Goal: Information Seeking & Learning: Learn about a topic

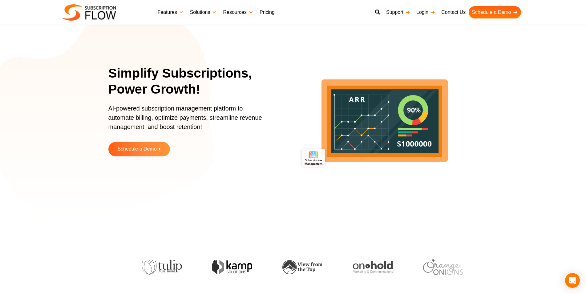
click at [265, 11] on link "Pricing" at bounding box center [266, 12] width 21 height 12
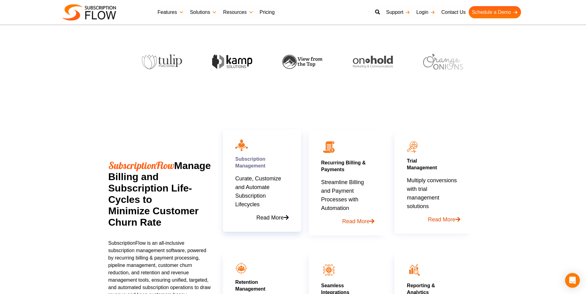
scroll to position [220, 0]
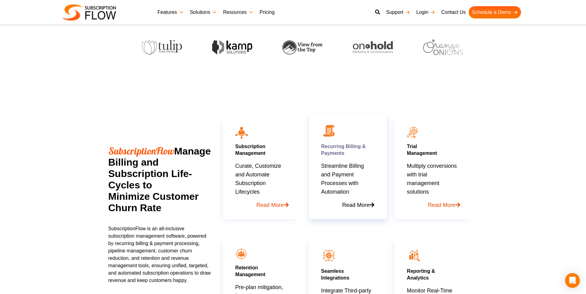
click at [349, 205] on link "Read More" at bounding box center [347, 202] width 53 height 13
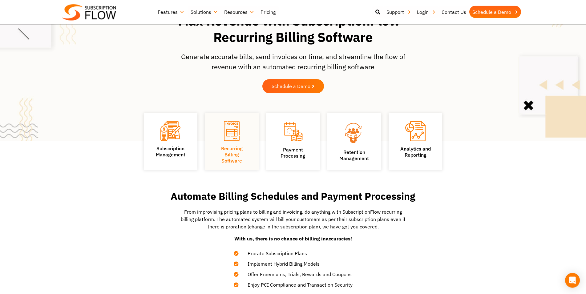
scroll to position [31, 0]
click at [286, 195] on h2 "Automate Billing Schedules and Payment Processing" at bounding box center [293, 196] width 271 height 11
click at [273, 197] on h2 "Automate Billing Schedules and Payment Processing" at bounding box center [293, 196] width 271 height 11
click at [332, 196] on h2 "Automate Billing Schedules and Payment Processing" at bounding box center [293, 196] width 271 height 11
click at [282, 198] on h2 "Automate Billing Schedules and Payment Processing" at bounding box center [293, 196] width 271 height 11
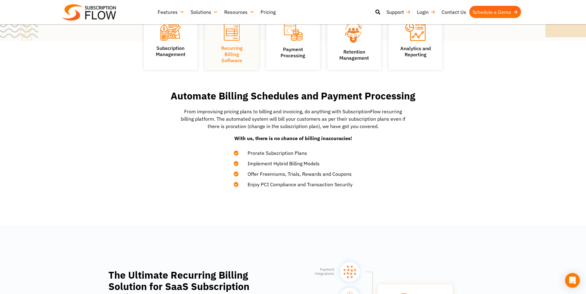
scroll to position [94, 0]
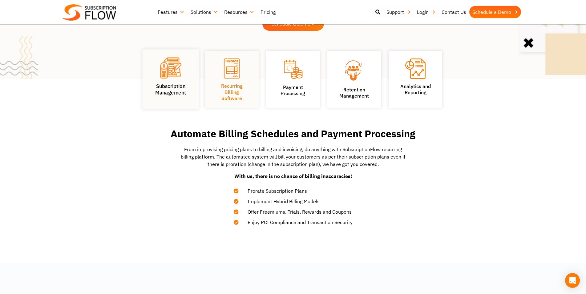
click at [175, 80] on figure at bounding box center [170, 69] width 37 height 23
click at [178, 66] on img at bounding box center [170, 68] width 21 height 21
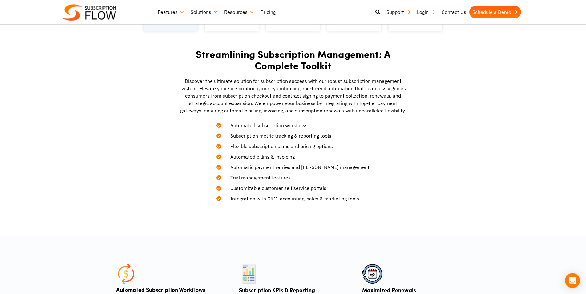
scroll to position [188, 0]
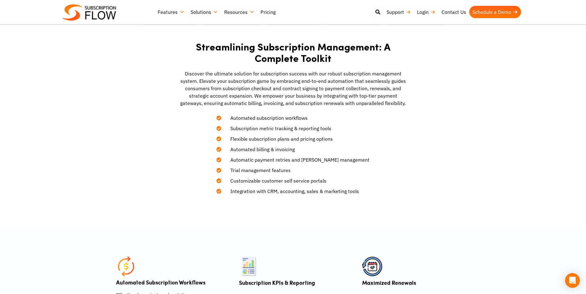
click at [272, 118] on span "Automated subscription workflows" at bounding box center [265, 117] width 85 height 7
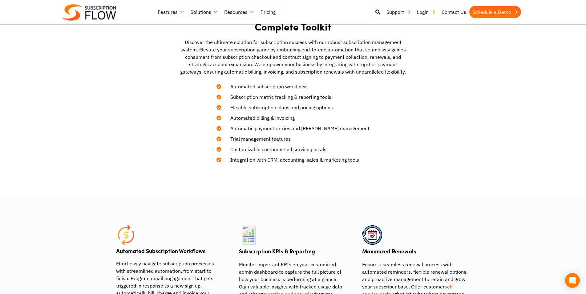
click at [275, 87] on span "Automated subscription workflows" at bounding box center [265, 86] width 85 height 7
click at [273, 85] on span "Automated subscription workflows" at bounding box center [265, 86] width 85 height 7
click at [271, 86] on span "Automated subscription workflows" at bounding box center [265, 86] width 85 height 7
click at [303, 86] on span "Automated subscription workflows" at bounding box center [265, 86] width 85 height 7
click at [300, 86] on span "Automated subscription workflows" at bounding box center [265, 86] width 85 height 7
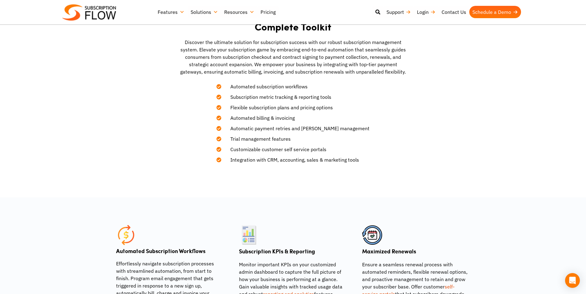
click at [251, 96] on span "Subscription metric tracking & reporting tools" at bounding box center [277, 96] width 109 height 7
click at [271, 96] on span "Subscription metric tracking & reporting tools" at bounding box center [277, 96] width 109 height 7
click at [288, 96] on span "Subscription metric tracking & reporting tools" at bounding box center [277, 96] width 109 height 7
click at [313, 96] on span "Subscription metric tracking & reporting tools" at bounding box center [277, 96] width 109 height 7
click at [331, 97] on span "Subscription metric tracking & reporting tools" at bounding box center [277, 96] width 109 height 7
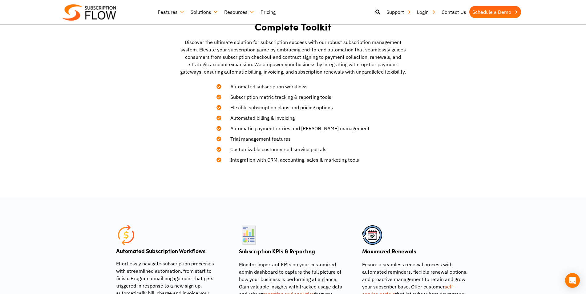
click at [243, 108] on span "Flexible subscription plans and pricing options" at bounding box center [278, 107] width 110 height 7
click at [263, 107] on span "Flexible subscription plans and pricing options" at bounding box center [278, 107] width 110 height 7
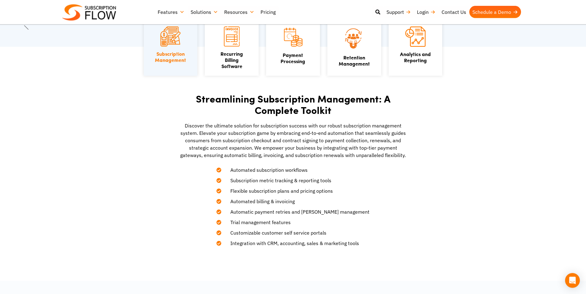
scroll to position [126, 0]
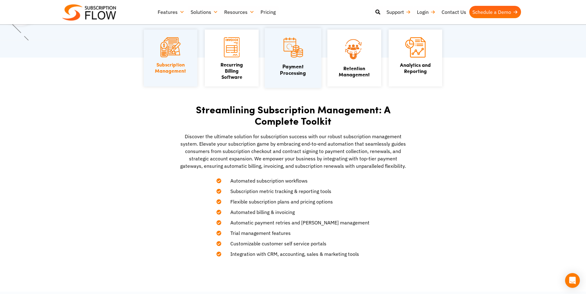
click at [295, 58] on img at bounding box center [292, 47] width 21 height 22
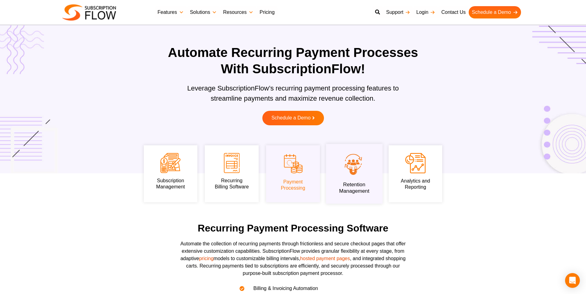
click at [338, 171] on img at bounding box center [354, 164] width 37 height 25
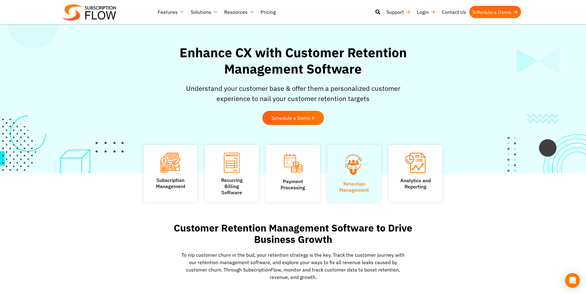
click at [296, 231] on h2 "Customer Retention Management Software to Drive Business Growth" at bounding box center [293, 233] width 271 height 23
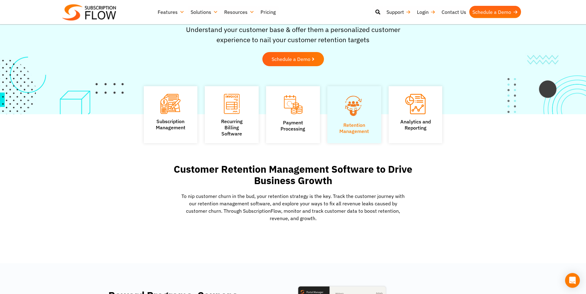
scroll to position [63, 0]
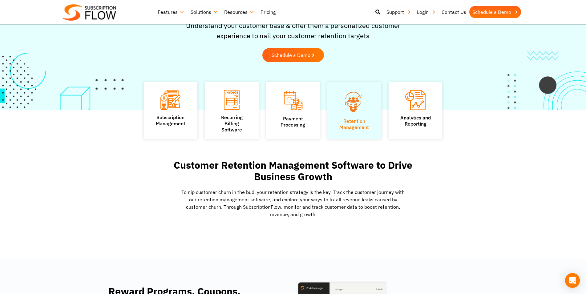
click at [270, 175] on h2 "Customer Retention Management Software to Drive Business Growth" at bounding box center [293, 170] width 271 height 23
click at [301, 164] on h2 "Customer Retention Management Software to Drive Business Growth" at bounding box center [293, 170] width 271 height 23
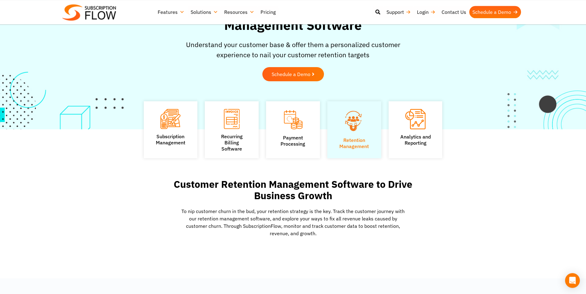
scroll to position [31, 0]
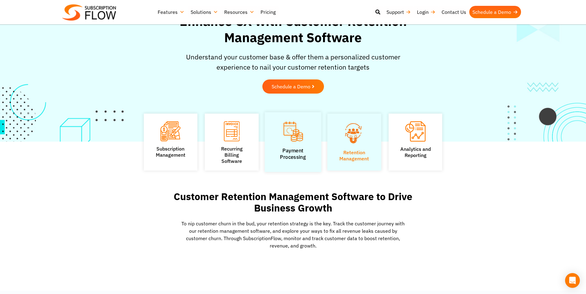
click at [295, 154] on link "Payment Processing" at bounding box center [293, 153] width 26 height 13
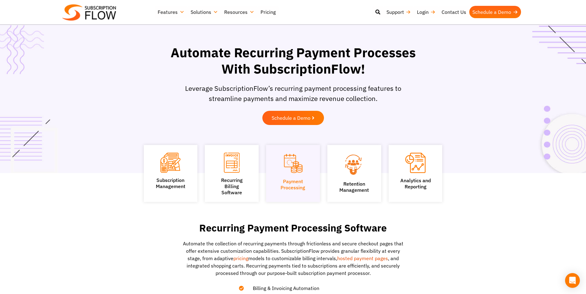
scroll to position [94, 0]
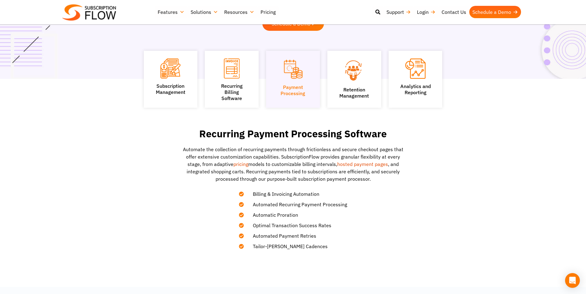
click at [313, 149] on p "Automate the collection of recurring payments through frictionless and secure c…" at bounding box center [293, 164] width 228 height 37
click at [274, 150] on p "Automate the collection of recurring payments through frictionless and secure c…" at bounding box center [293, 164] width 228 height 37
click at [225, 149] on p "Automate the collection of recurring payments through frictionless and secure c…" at bounding box center [293, 164] width 228 height 37
click at [257, 156] on p "Automate the collection of recurring payments through frictionless and secure c…" at bounding box center [293, 164] width 228 height 37
click at [287, 155] on p "Automate the collection of recurring payments through frictionless and secure c…" at bounding box center [293, 164] width 228 height 37
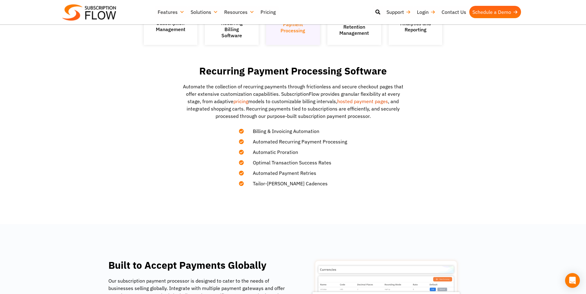
scroll to position [188, 0]
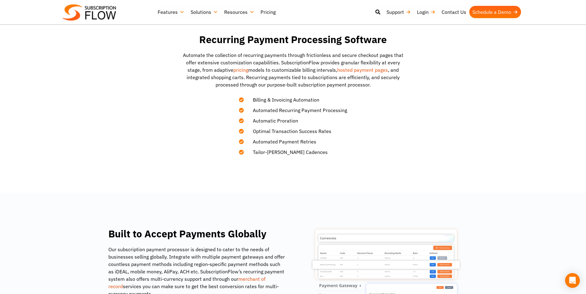
click at [274, 53] on p "Automate the collection of recurring payments through frictionless and secure c…" at bounding box center [293, 69] width 228 height 37
click at [273, 56] on p "Automate the collection of recurring payments through frictionless and secure c…" at bounding box center [293, 69] width 228 height 37
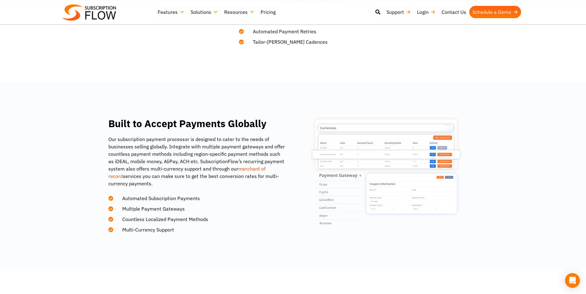
scroll to position [314, 0]
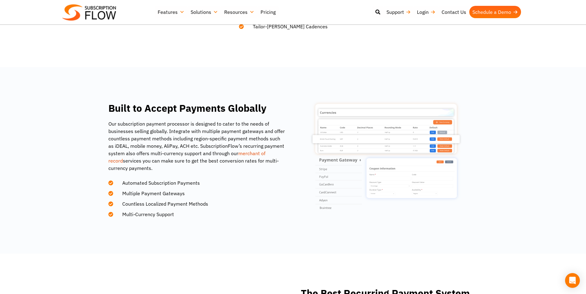
click at [201, 122] on p "Our subscription payment processor is designed to cater to the needs of busines…" at bounding box center [196, 146] width 177 height 52
click at [204, 122] on p "Our subscription payment processor is designed to cater to the needs of busines…" at bounding box center [196, 146] width 177 height 52
click at [180, 133] on p "Our subscription payment processor is designed to cater to the needs of busines…" at bounding box center [196, 146] width 177 height 52
click at [170, 110] on h2 "Built to Accept Payments Globally" at bounding box center [196, 107] width 177 height 11
click at [156, 107] on h2 "Built to Accept Payments Globally" at bounding box center [196, 107] width 177 height 11
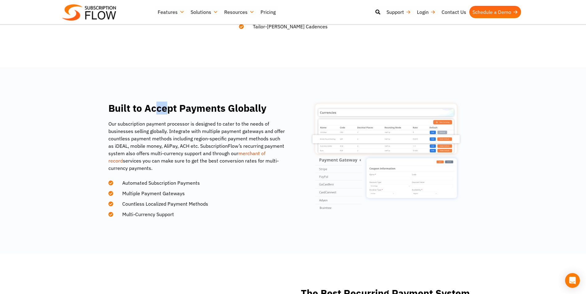
drag, startPoint x: 156, startPoint y: 107, endPoint x: 168, endPoint y: 111, distance: 12.6
click at [168, 111] on h2 "Built to Accept Payments Globally" at bounding box center [196, 107] width 177 height 11
drag, startPoint x: 195, startPoint y: 107, endPoint x: 224, endPoint y: 112, distance: 30.0
click at [224, 112] on h2 "Built to Accept Payments Globally" at bounding box center [196, 107] width 177 height 11
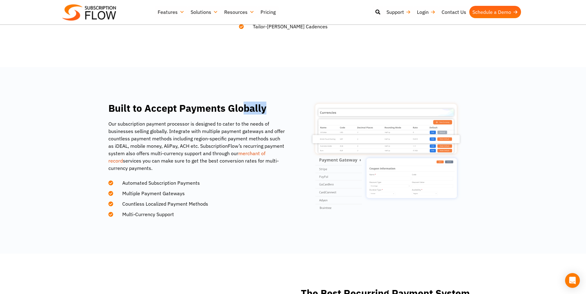
drag, startPoint x: 240, startPoint y: 110, endPoint x: 263, endPoint y: 112, distance: 23.2
click at [263, 112] on h2 "Built to Accept Payments Globally" at bounding box center [196, 107] width 177 height 11
click at [207, 130] on p "Our subscription payment processor is designed to cater to the needs of busines…" at bounding box center [196, 146] width 177 height 52
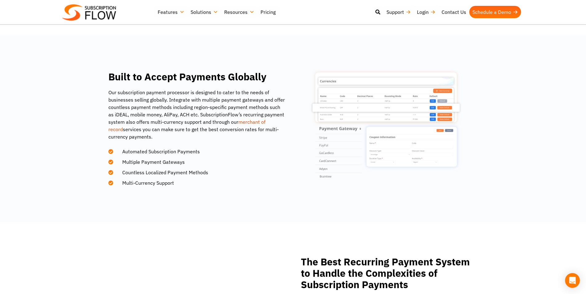
click at [154, 152] on span "Automated Subscription Payments" at bounding box center [157, 151] width 85 height 7
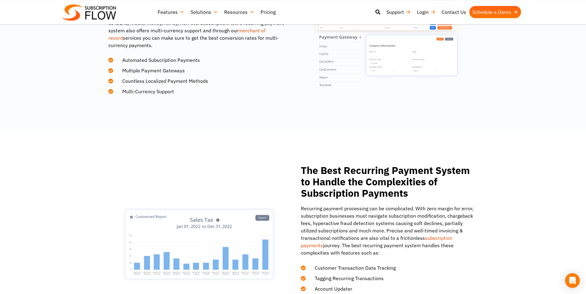
scroll to position [440, 0]
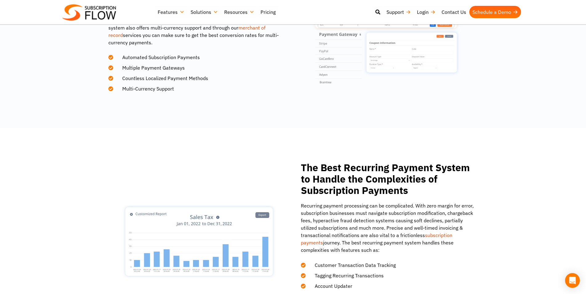
click at [332, 168] on h2 "The Best Recurring Payment System to Handle the Complexities of Subscription Pa…" at bounding box center [389, 179] width 177 height 34
click at [359, 165] on h2 "The Best Recurring Payment System to Handle the Complexities of Subscription Pa…" at bounding box center [389, 179] width 177 height 34
click at [356, 167] on h2 "The Best Recurring Payment System to Handle the Complexities of Subscription Pa…" at bounding box center [389, 179] width 177 height 34
click at [407, 168] on h2 "The Best Recurring Payment System to Handle the Complexities of Subscription Pa…" at bounding box center [389, 179] width 177 height 34
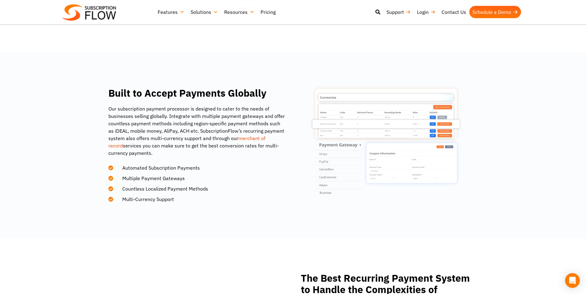
scroll to position [345, 0]
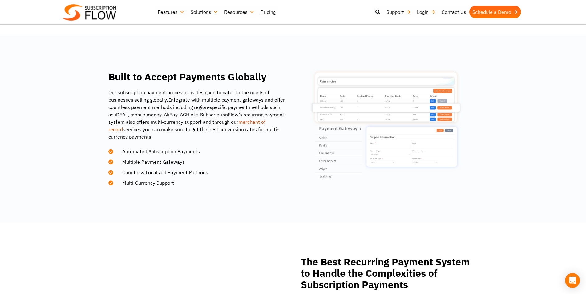
click at [196, 78] on h2 "Built to Accept Payments Globally" at bounding box center [196, 76] width 177 height 11
click at [209, 98] on p "Our subscription payment processor is designed to cater to the needs of busines…" at bounding box center [196, 115] width 177 height 52
click at [229, 99] on p "Our subscription payment processor is designed to cater to the needs of busines…" at bounding box center [196, 115] width 177 height 52
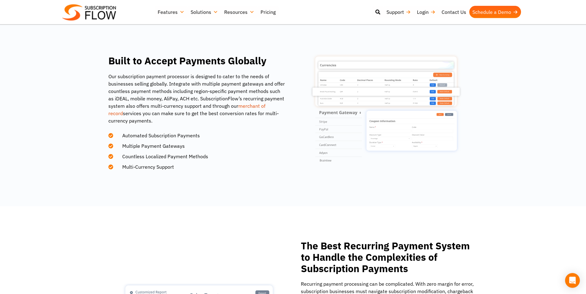
scroll to position [377, 0]
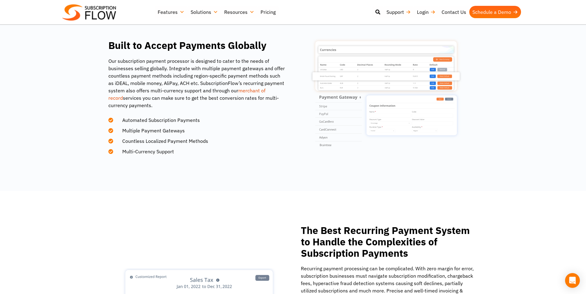
click at [211, 81] on p "Our subscription payment processor is designed to cater to the needs of busines…" at bounding box center [196, 83] width 177 height 52
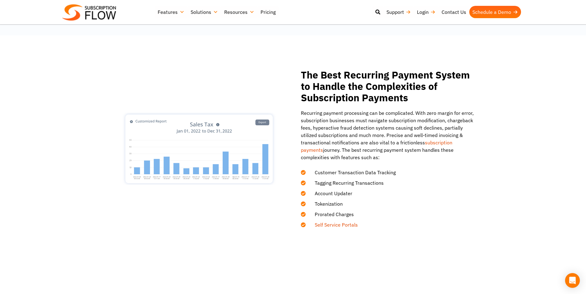
scroll to position [534, 0]
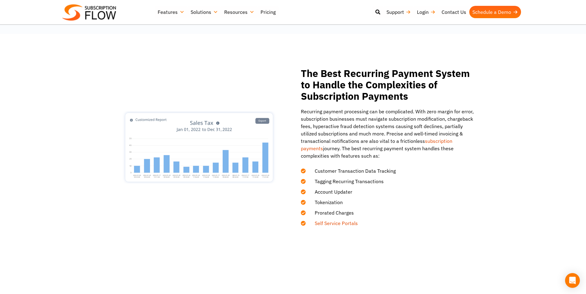
click at [397, 110] on p "Recurring payment processing can be complicated. With zero margin for error, su…" at bounding box center [389, 134] width 177 height 52
click at [445, 111] on p "Recurring payment processing can be complicated. With zero margin for error, su…" at bounding box center [389, 134] width 177 height 52
click at [428, 119] on p "Recurring payment processing can be complicated. With zero margin for error, su…" at bounding box center [389, 134] width 177 height 52
click at [397, 119] on p "Recurring payment processing can be complicated. With zero margin for error, su…" at bounding box center [389, 134] width 177 height 52
click at [380, 125] on p "Recurring payment processing can be complicated. With zero margin for error, su…" at bounding box center [389, 134] width 177 height 52
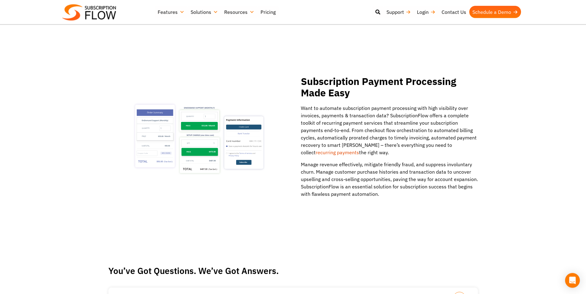
scroll to position [753, 0]
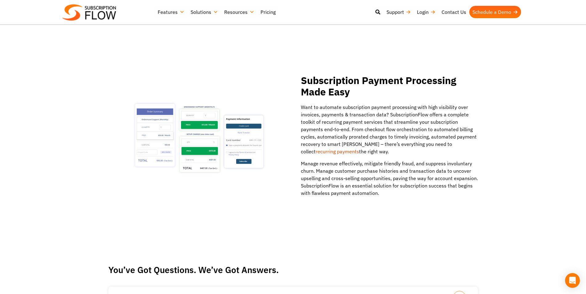
click at [355, 107] on p "Want to automate subscription payment processing with high visibility over invo…" at bounding box center [389, 129] width 177 height 52
click at [352, 107] on p "Want to automate subscription payment processing with high visibility over invo…" at bounding box center [389, 129] width 177 height 52
click at [361, 114] on p "Want to automate subscription payment processing with high visibility over invo…" at bounding box center [389, 129] width 177 height 52
click at [325, 108] on p "Want to automate subscription payment processing with high visibility over invo…" at bounding box center [389, 129] width 177 height 52
click at [328, 106] on p "Want to automate subscription payment processing with high visibility over invo…" at bounding box center [389, 129] width 177 height 52
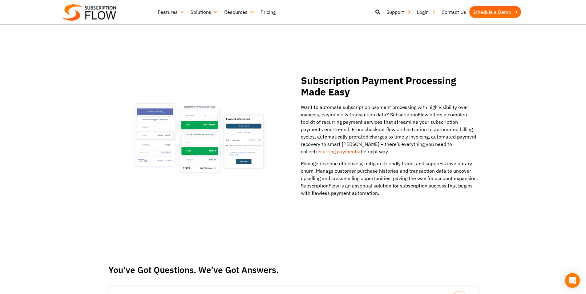
click at [349, 106] on p "Want to automate subscription payment processing with high visibility over invo…" at bounding box center [389, 129] width 177 height 52
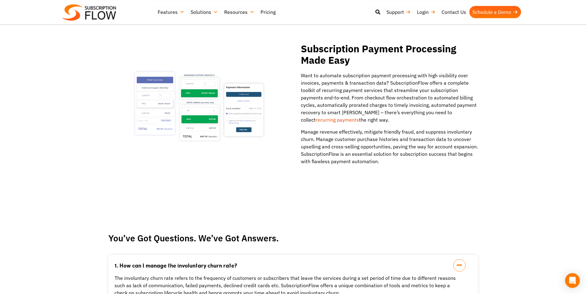
scroll to position [785, 0]
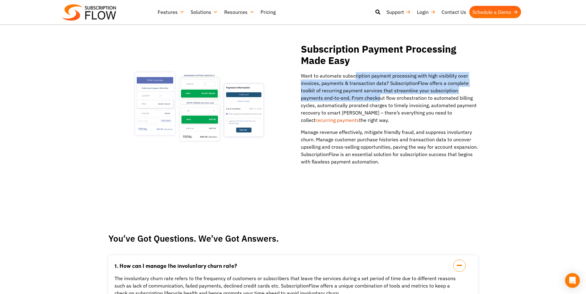
drag, startPoint x: 353, startPoint y: 75, endPoint x: 379, endPoint y: 100, distance: 36.1
click at [379, 100] on p "Want to automate subscription payment processing with high visibility over invo…" at bounding box center [389, 98] width 177 height 52
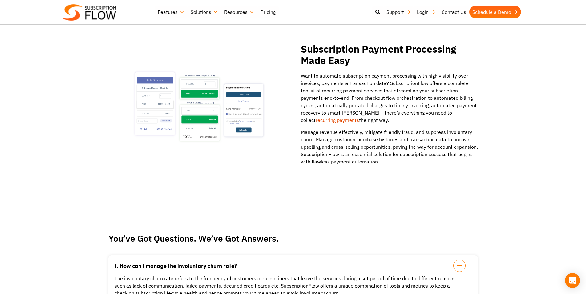
click at [379, 104] on p "Want to automate subscription payment processing with high visibility over invo…" at bounding box center [389, 98] width 177 height 52
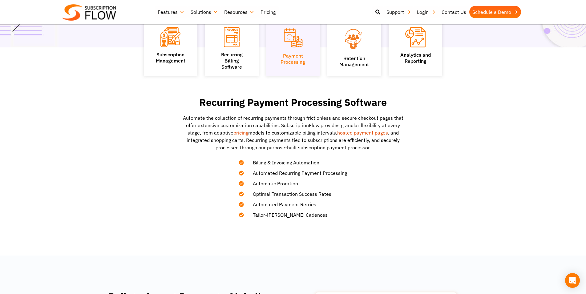
scroll to position [157, 0]
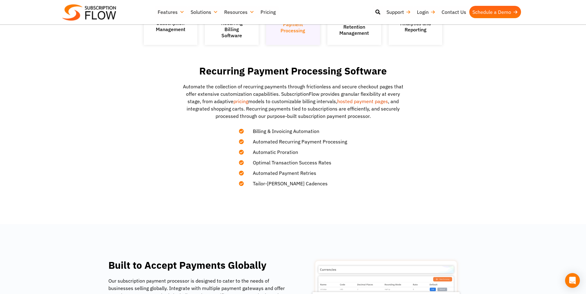
click at [276, 86] on p "Automate the collection of recurring payments through frictionless and secure c…" at bounding box center [293, 101] width 228 height 37
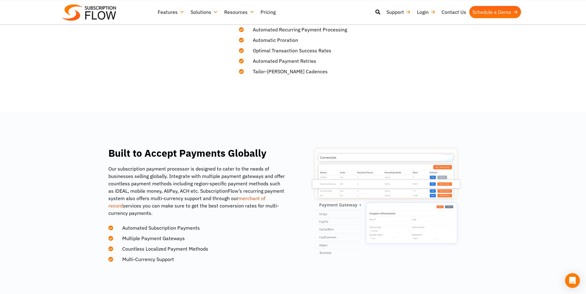
scroll to position [314, 0]
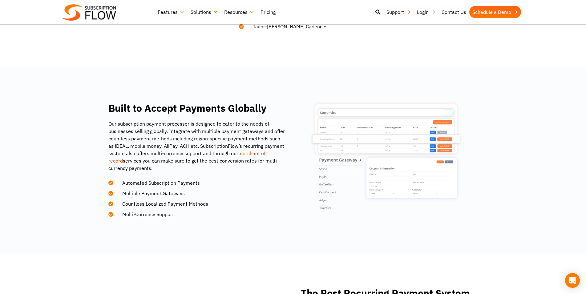
click at [204, 123] on p "Our subscription payment processor is designed to cater to the needs of busines…" at bounding box center [196, 146] width 177 height 52
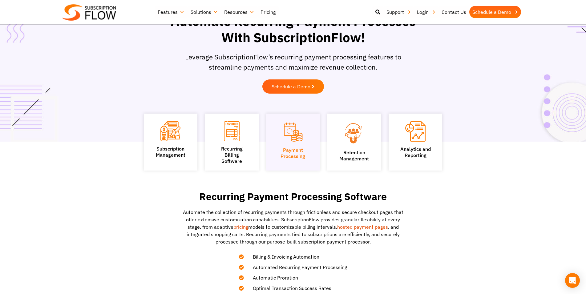
scroll to position [0, 0]
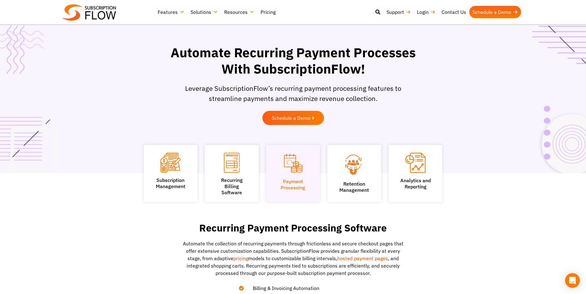
click at [235, 85] on p "Leverage SubscriptionFlow’s recurring payment processing features to streamline…" at bounding box center [293, 93] width 225 height 20
click at [211, 53] on h1 "Automate Recurring Payment Processes With SubscriptionFlow!" at bounding box center [292, 61] width 255 height 32
click at [260, 56] on h1 "Automate Recurring Payment Processes With SubscriptionFlow!" at bounding box center [292, 61] width 255 height 32
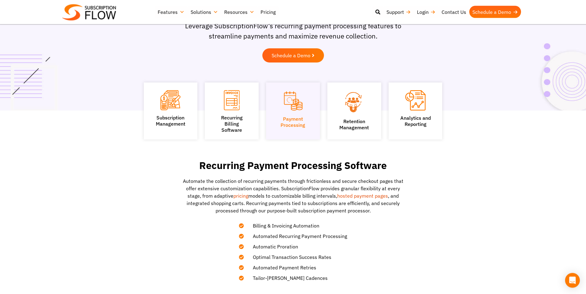
scroll to position [63, 0]
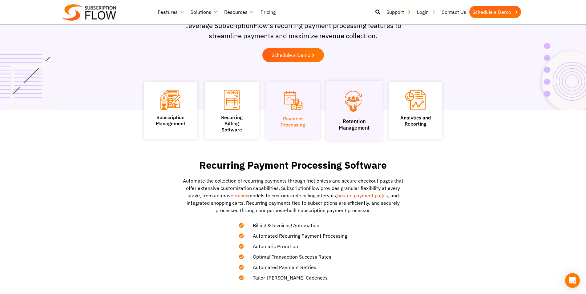
click at [352, 105] on img at bounding box center [354, 101] width 37 height 25
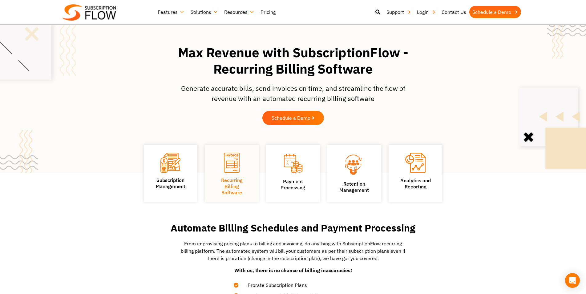
click at [190, 178] on div "Subscription Management" at bounding box center [171, 173] width 54 height 57
click at [298, 184] on link "Payment Processing" at bounding box center [293, 185] width 26 height 13
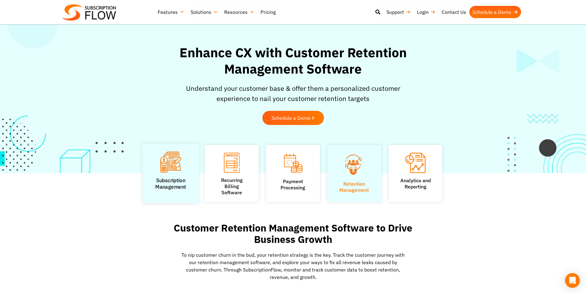
click at [166, 186] on link "Subscription Management" at bounding box center [170, 183] width 31 height 13
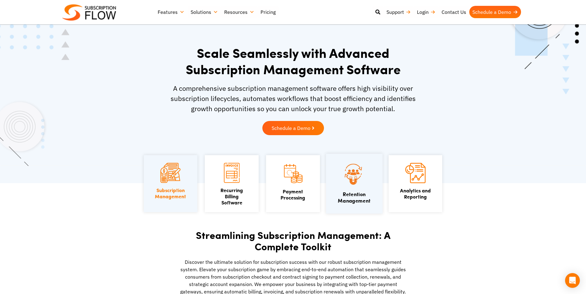
click at [349, 180] on img at bounding box center [354, 174] width 37 height 25
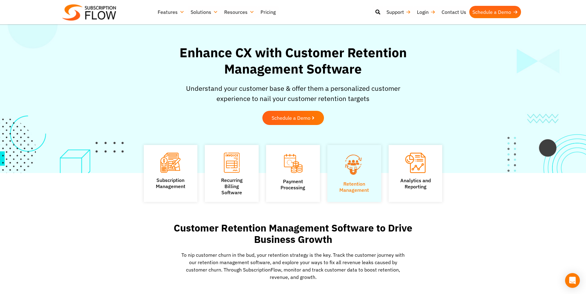
click at [415, 171] on img at bounding box center [415, 163] width 20 height 20
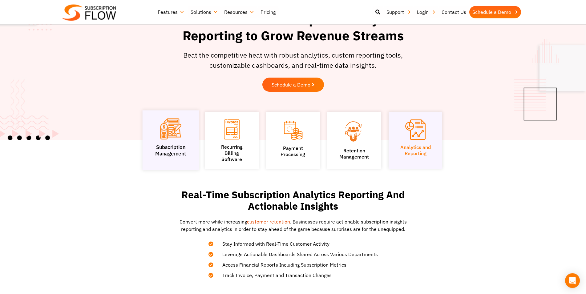
scroll to position [63, 0]
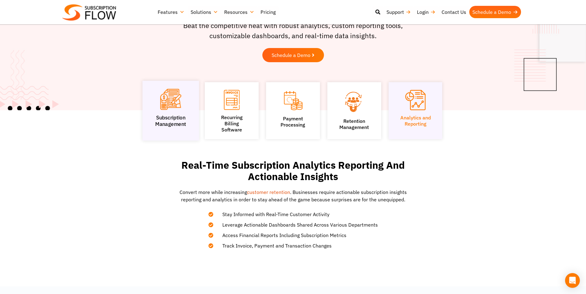
click at [183, 120] on link "Subscription Management" at bounding box center [170, 121] width 31 height 13
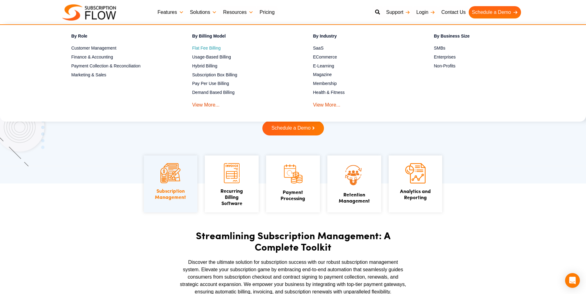
click at [212, 48] on span "Flat Fee Billing" at bounding box center [206, 48] width 29 height 6
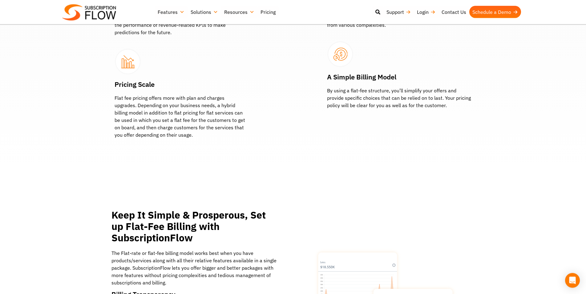
scroll to position [597, 0]
